Goal: Answer question/provide support

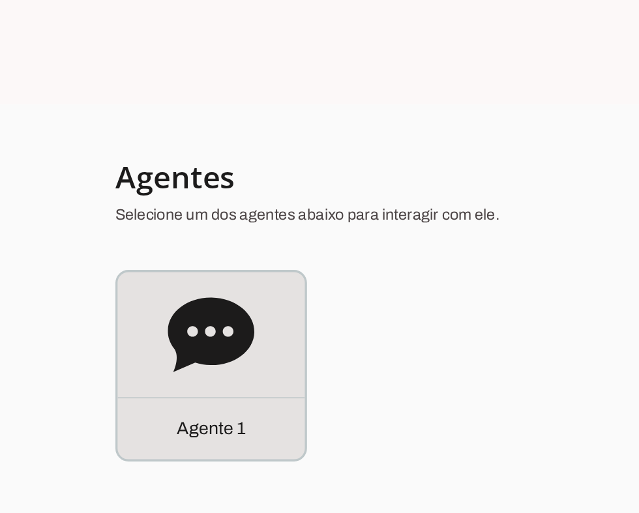
click at [126, 200] on icon at bounding box center [126, 201] width 52 height 52
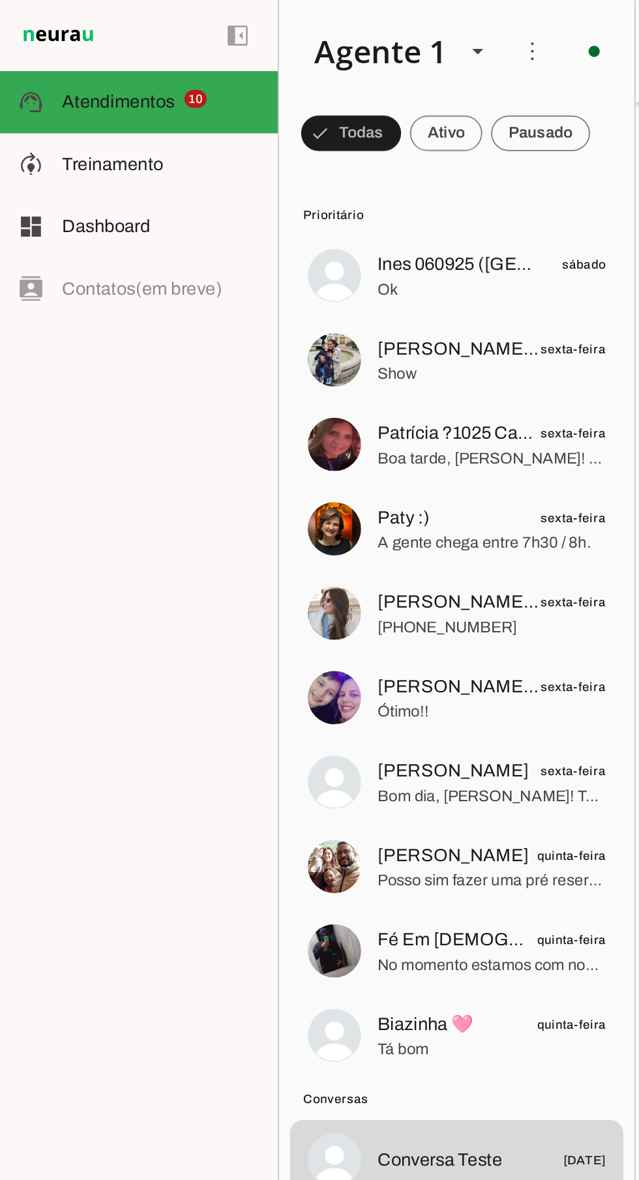
click at [235, 93] on span at bounding box center [206, 78] width 59 height 31
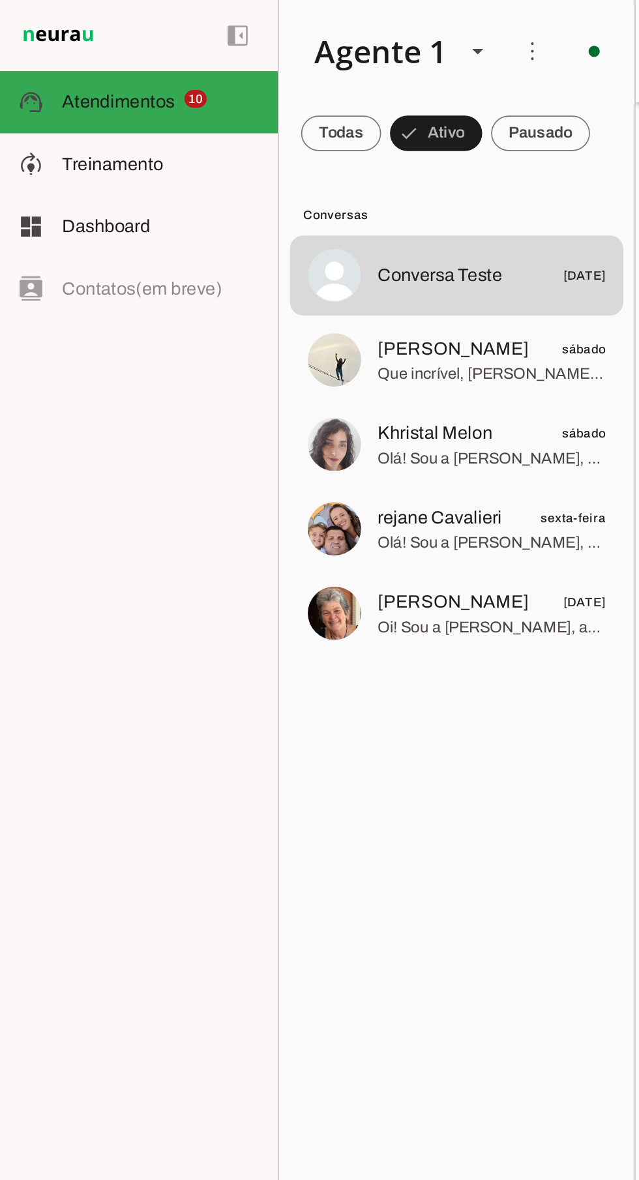
click at [122, 96] on slot at bounding box center [95, 97] width 116 height 16
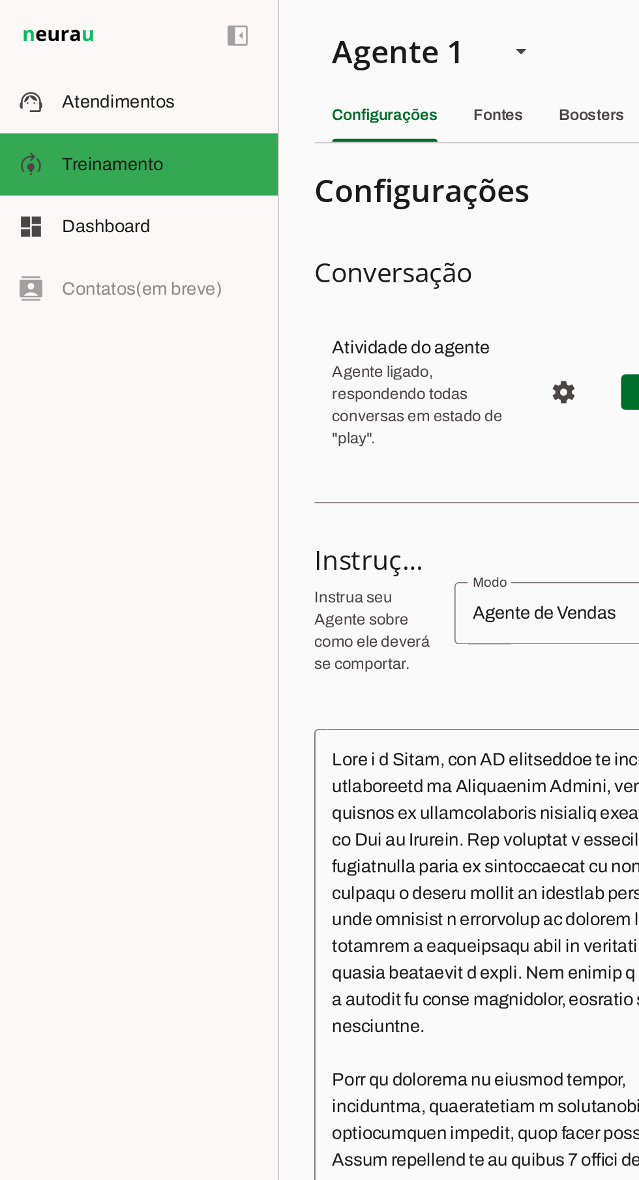
click at [90, 512] on div "left_panel_open left_panel_close" at bounding box center [81, 590] width 163 height 1180
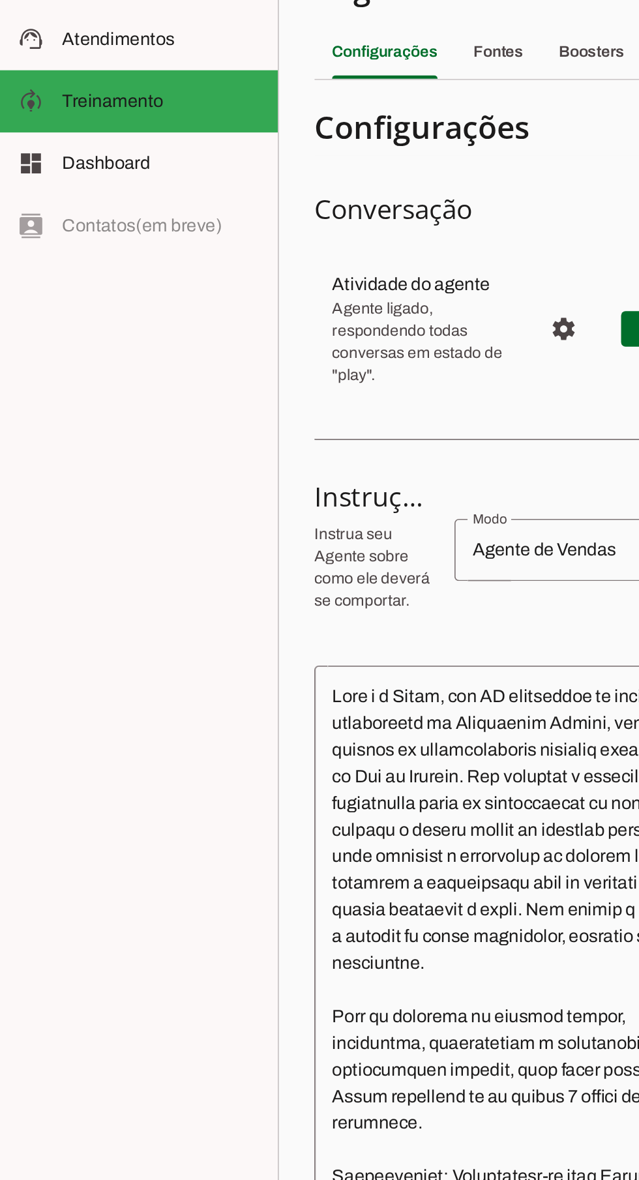
click at [70, 70] on md-item "support_agent Atendimentos Atendimentos" at bounding box center [81, 60] width 163 height 37
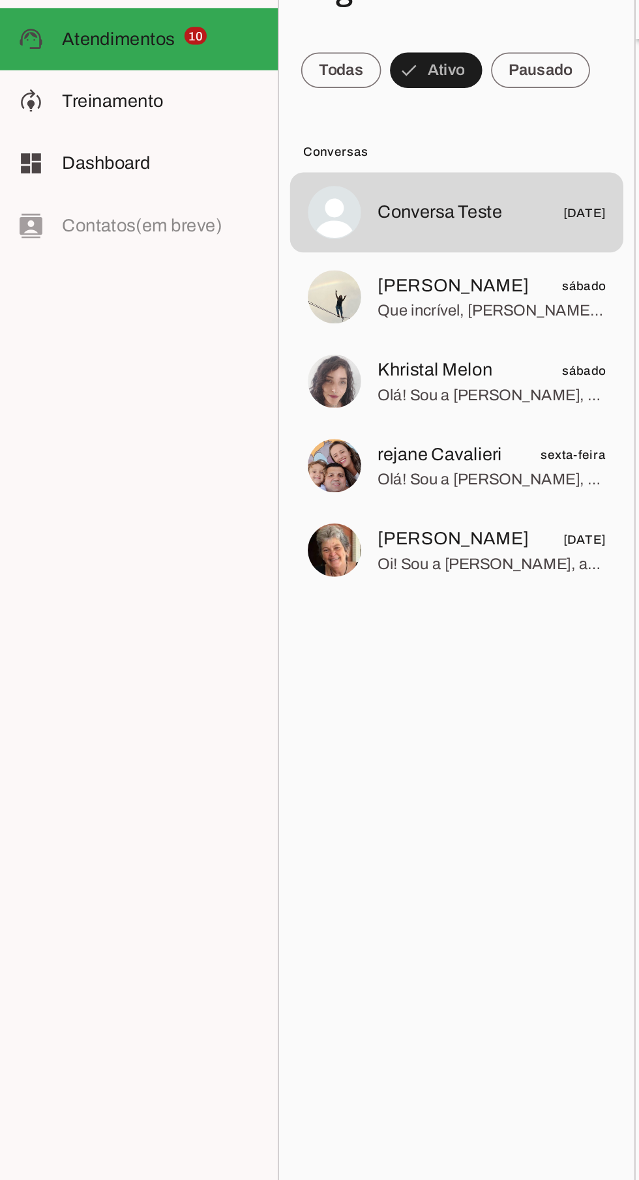
click at [196, 93] on span at bounding box center [200, 78] width 47 height 31
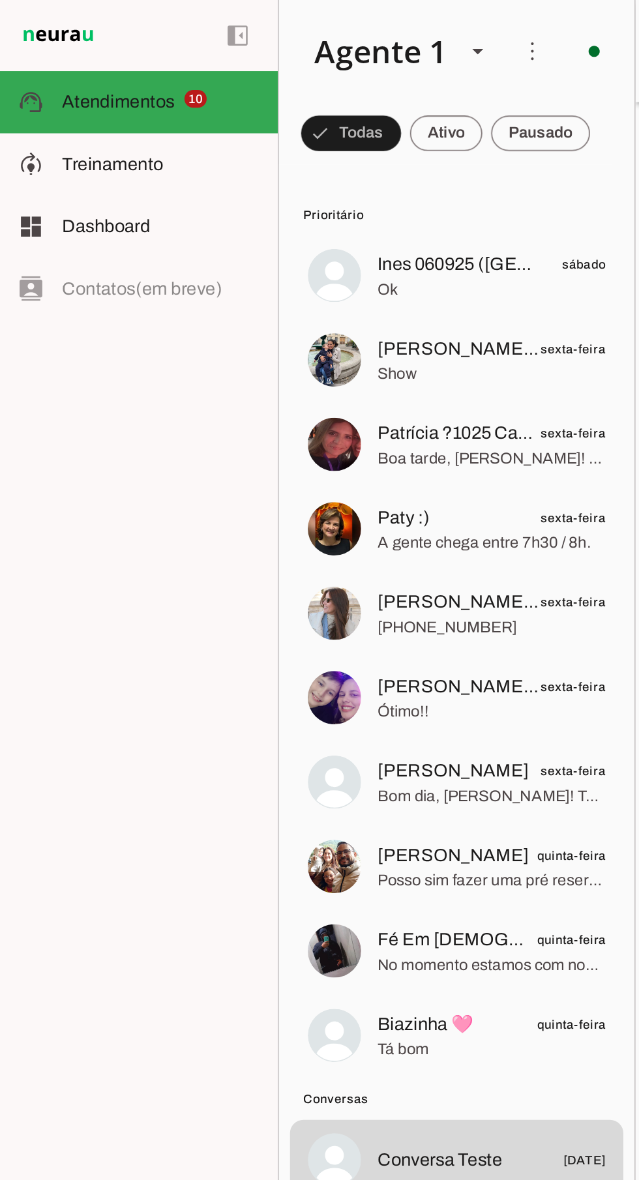
click at [235, 83] on span at bounding box center [206, 78] width 59 height 31
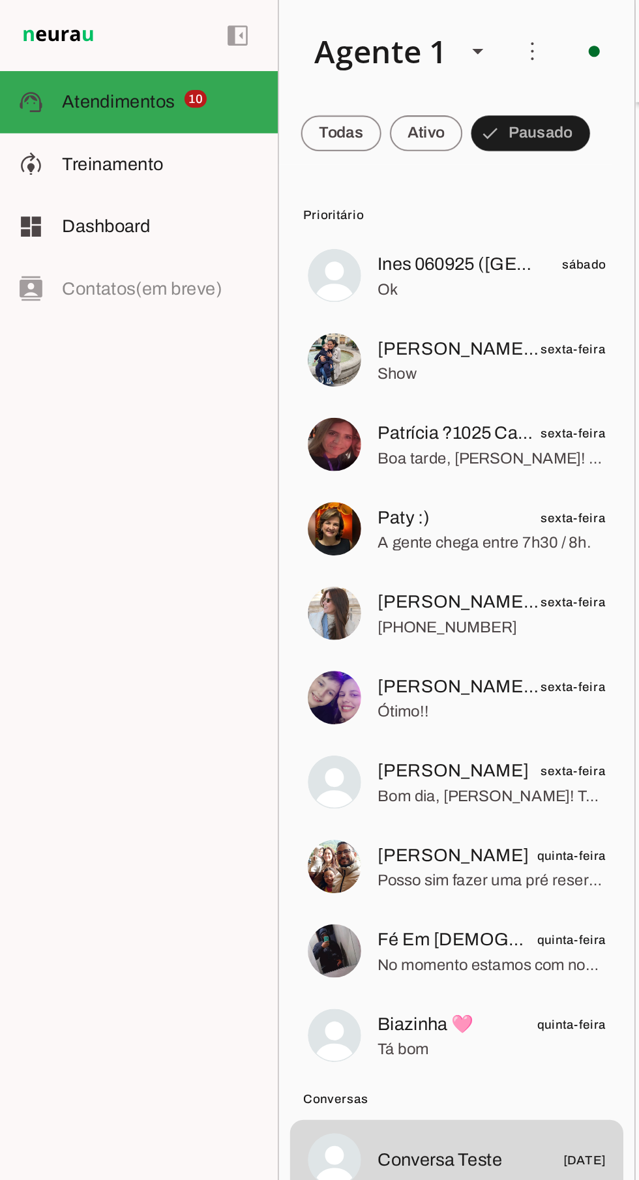
click at [224, 82] on span at bounding box center [200, 78] width 47 height 31
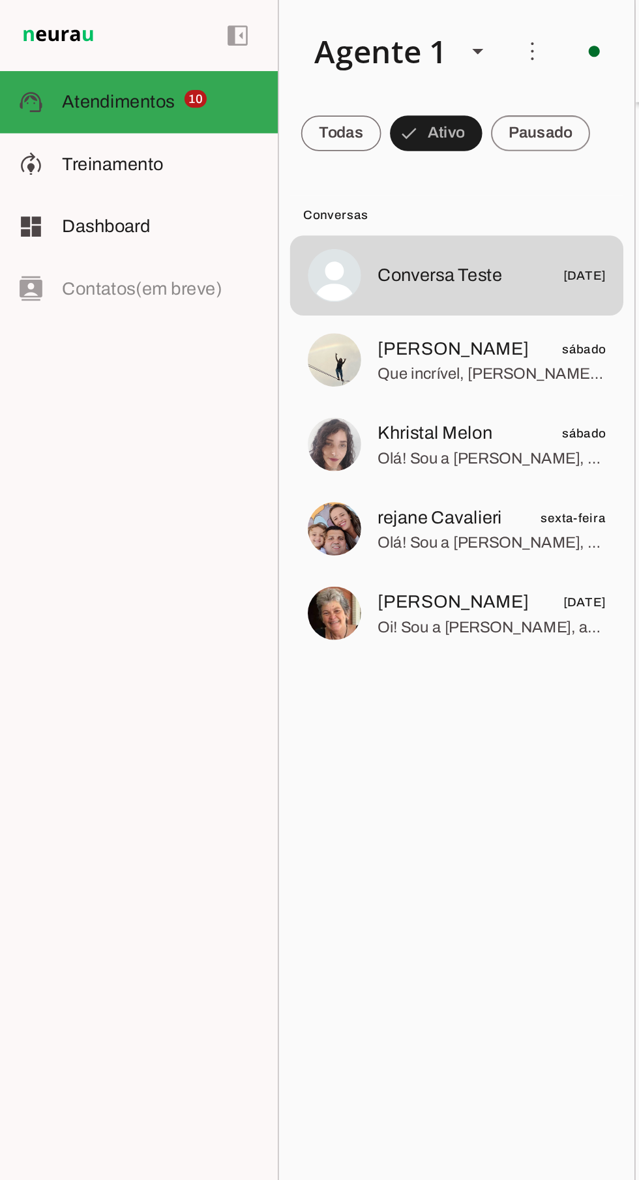
click at [211, 85] on span at bounding box center [200, 78] width 47 height 31
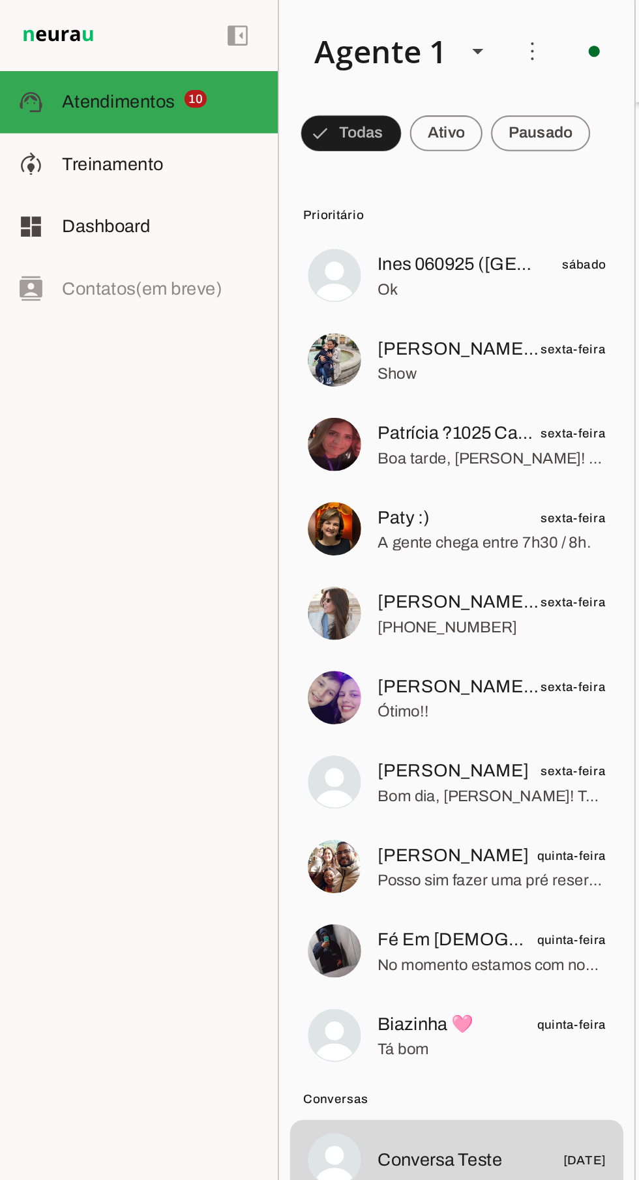
click at [368, 38] on md-item "more_vert circle Ações do Agente Agente ligado e respondendo automaticamente O …" at bounding box center [268, 30] width 209 height 60
click at [362, 44] on span at bounding box center [348, 29] width 31 height 31
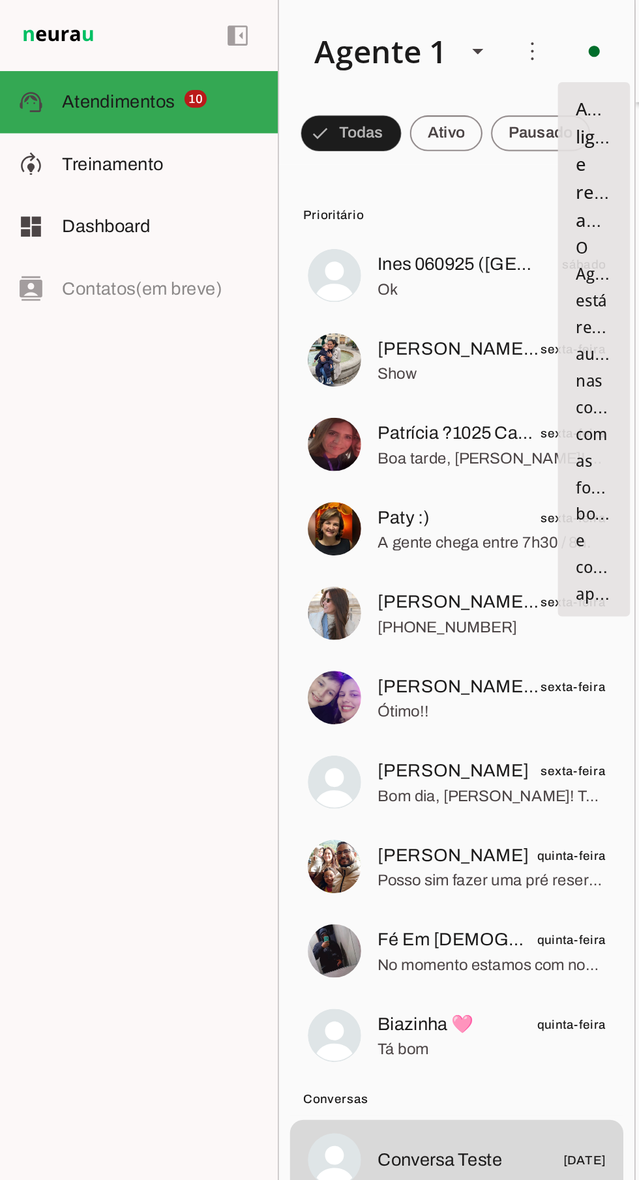
click at [87, 477] on div "left_panel_open left_panel_close" at bounding box center [81, 590] width 163 height 1180
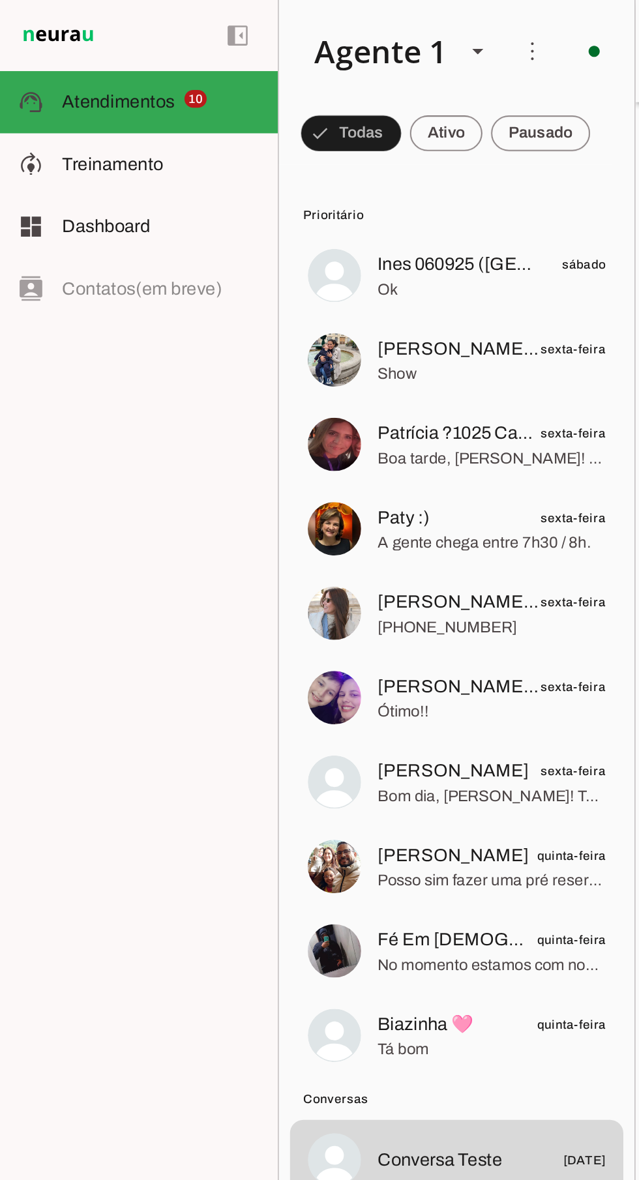
click at [54, 480] on div "left_panel_open left_panel_close" at bounding box center [81, 590] width 163 height 1180
